Goal: Task Accomplishment & Management: Use online tool/utility

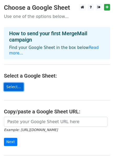
click at [12, 83] on link "Select..." at bounding box center [14, 87] width 20 height 8
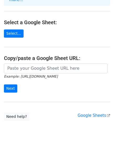
scroll to position [54, 0]
